Goal: Information Seeking & Learning: Learn about a topic

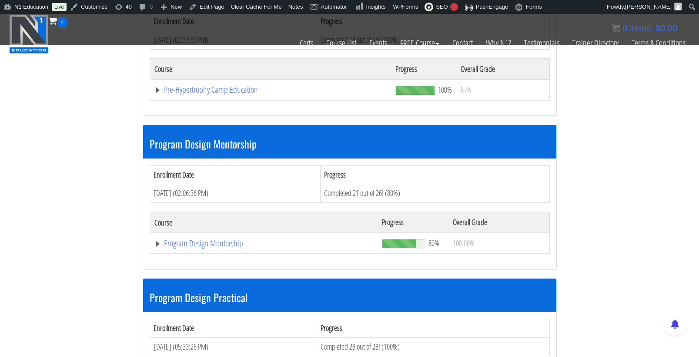
scroll to position [2509, 0]
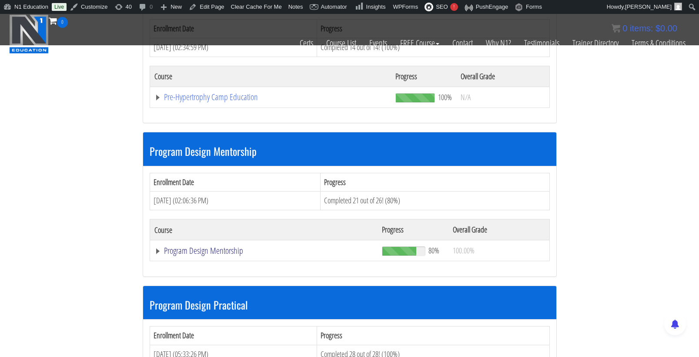
click at [205, 246] on link "Program Design Mentorship" at bounding box center [263, 250] width 219 height 9
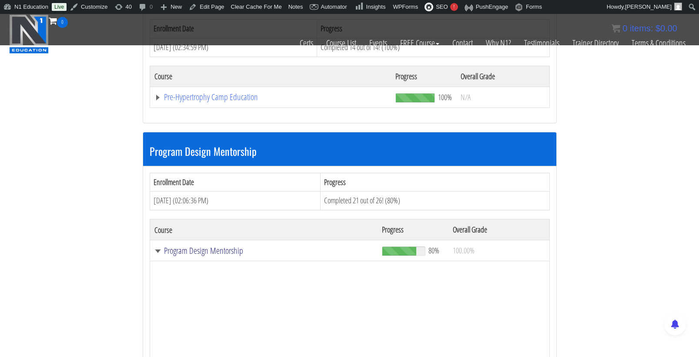
click at [218, 246] on link "Program Design Mentorship" at bounding box center [263, 250] width 219 height 9
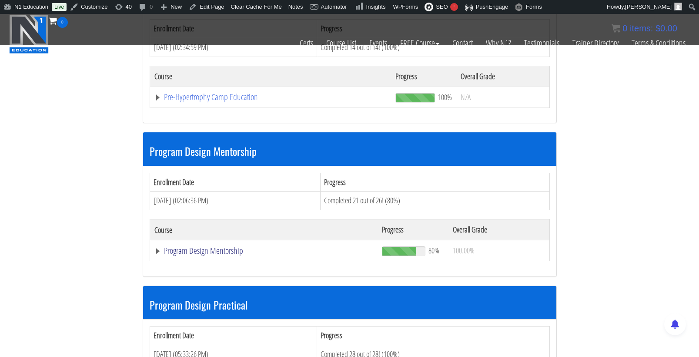
click at [235, 246] on link "Program Design Mentorship" at bounding box center [263, 250] width 219 height 9
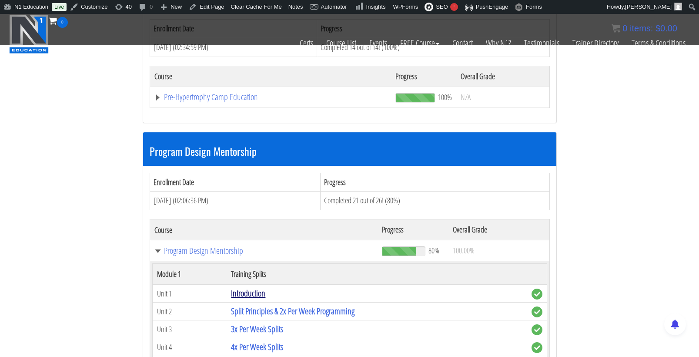
click at [265, 287] on link "Introduction" at bounding box center [248, 293] width 34 height 12
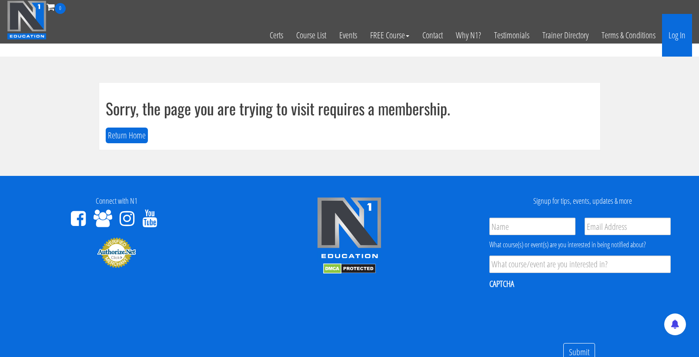
click at [679, 31] on link "Log In" at bounding box center [677, 35] width 30 height 43
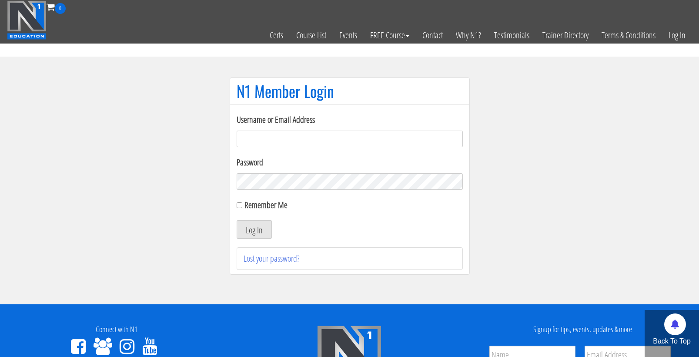
type input "cmoxley"
click at [254, 229] on button "Log In" at bounding box center [254, 229] width 35 height 18
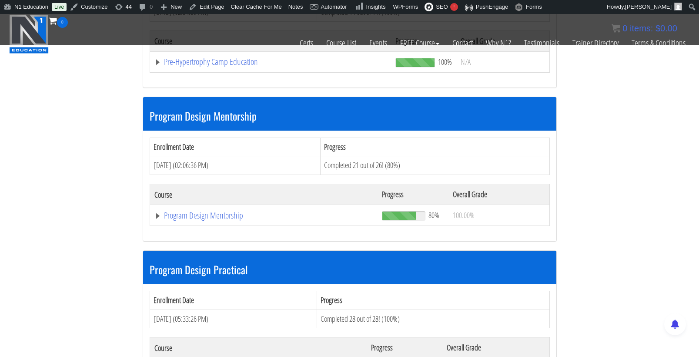
scroll to position [2545, 0]
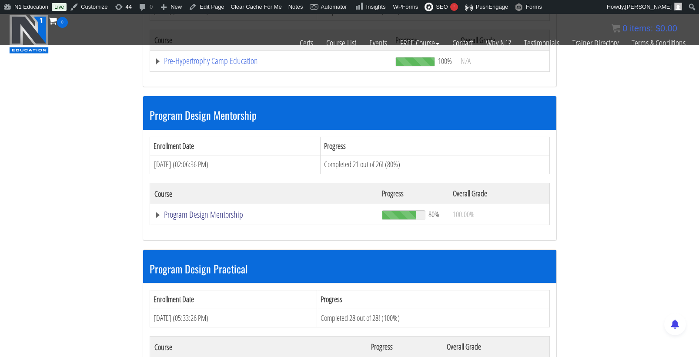
click at [232, 210] on link "Program Design Mentorship" at bounding box center [263, 214] width 219 height 9
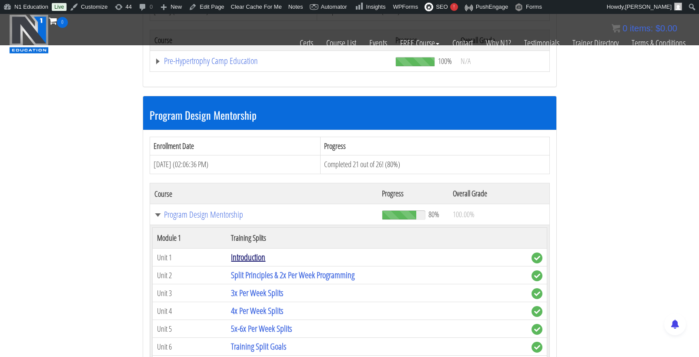
click at [263, 251] on link "Introduction" at bounding box center [248, 257] width 34 height 12
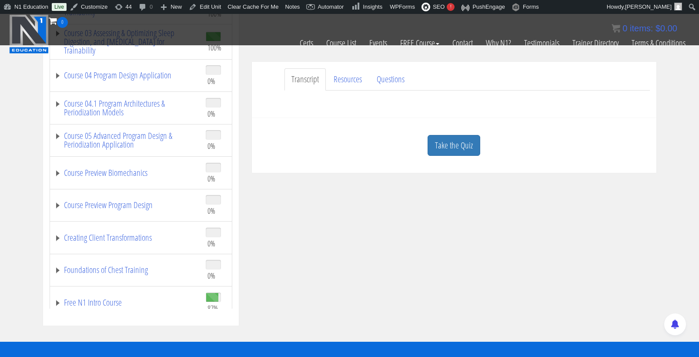
scroll to position [261, 0]
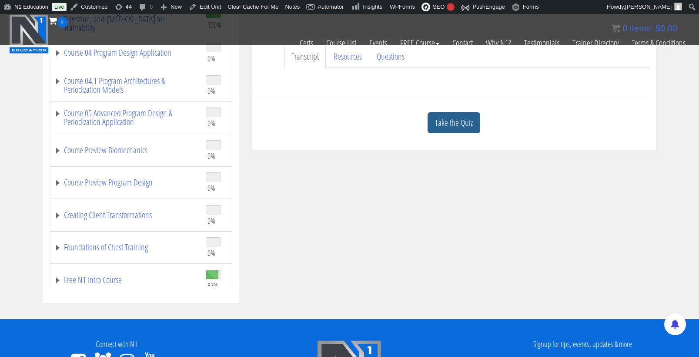
click at [448, 116] on link "Take the Quiz" at bounding box center [454, 122] width 53 height 21
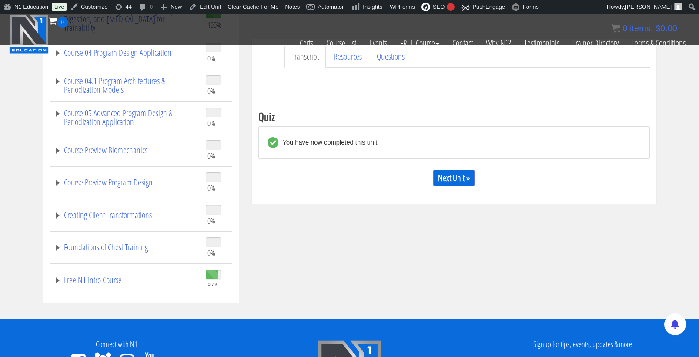
click at [469, 181] on link "Next Unit »" at bounding box center [453, 178] width 41 height 17
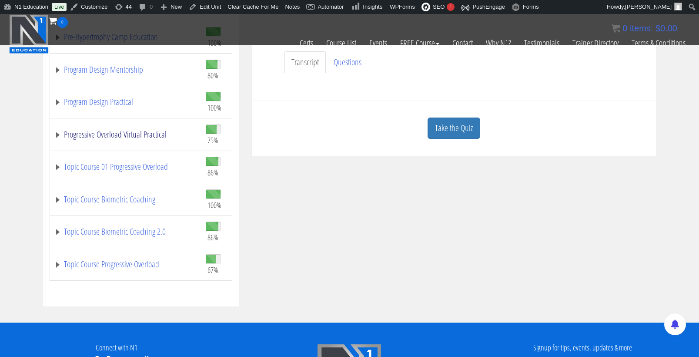
scroll to position [343, 0]
click at [121, 70] on link "Program Design Mentorship" at bounding box center [125, 69] width 143 height 9
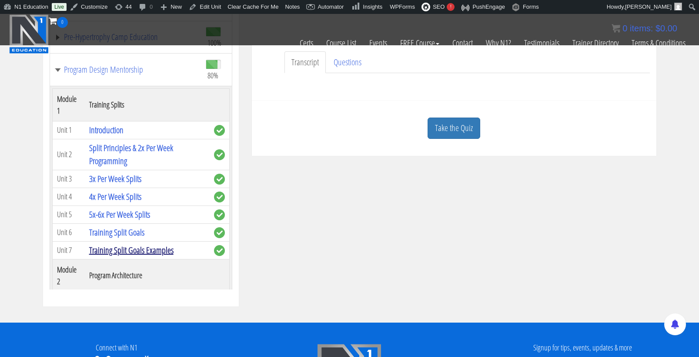
click at [128, 249] on link "Training Split Goals Examples" at bounding box center [131, 250] width 84 height 12
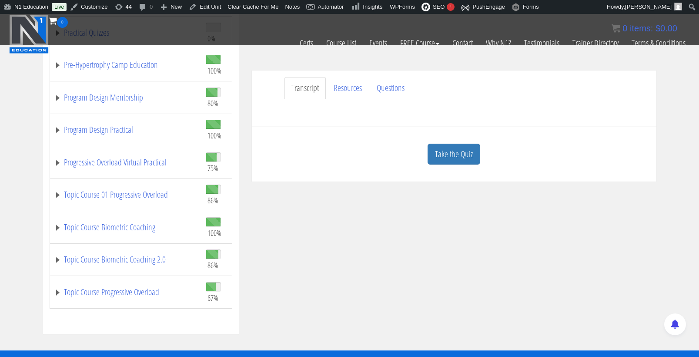
scroll to position [234, 0]
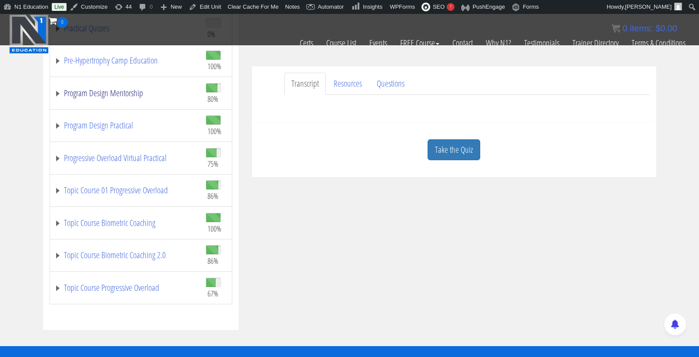
click at [135, 92] on link "Program Design Mentorship" at bounding box center [125, 93] width 143 height 9
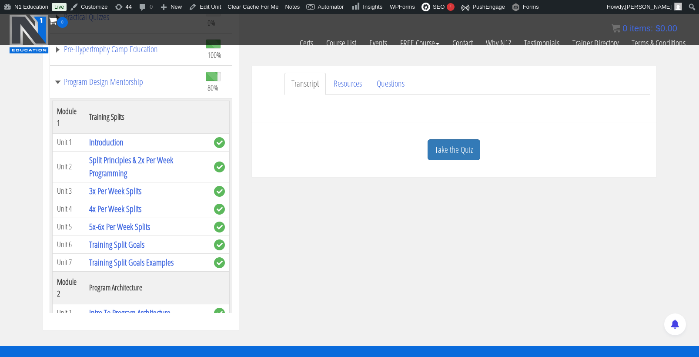
scroll to position [363, 0]
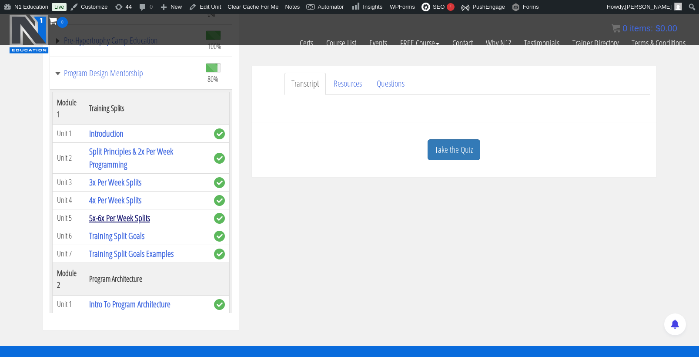
click at [134, 218] on link "5x-6x Per Week Splits" at bounding box center [119, 218] width 61 height 12
